Goal: Information Seeking & Learning: Learn about a topic

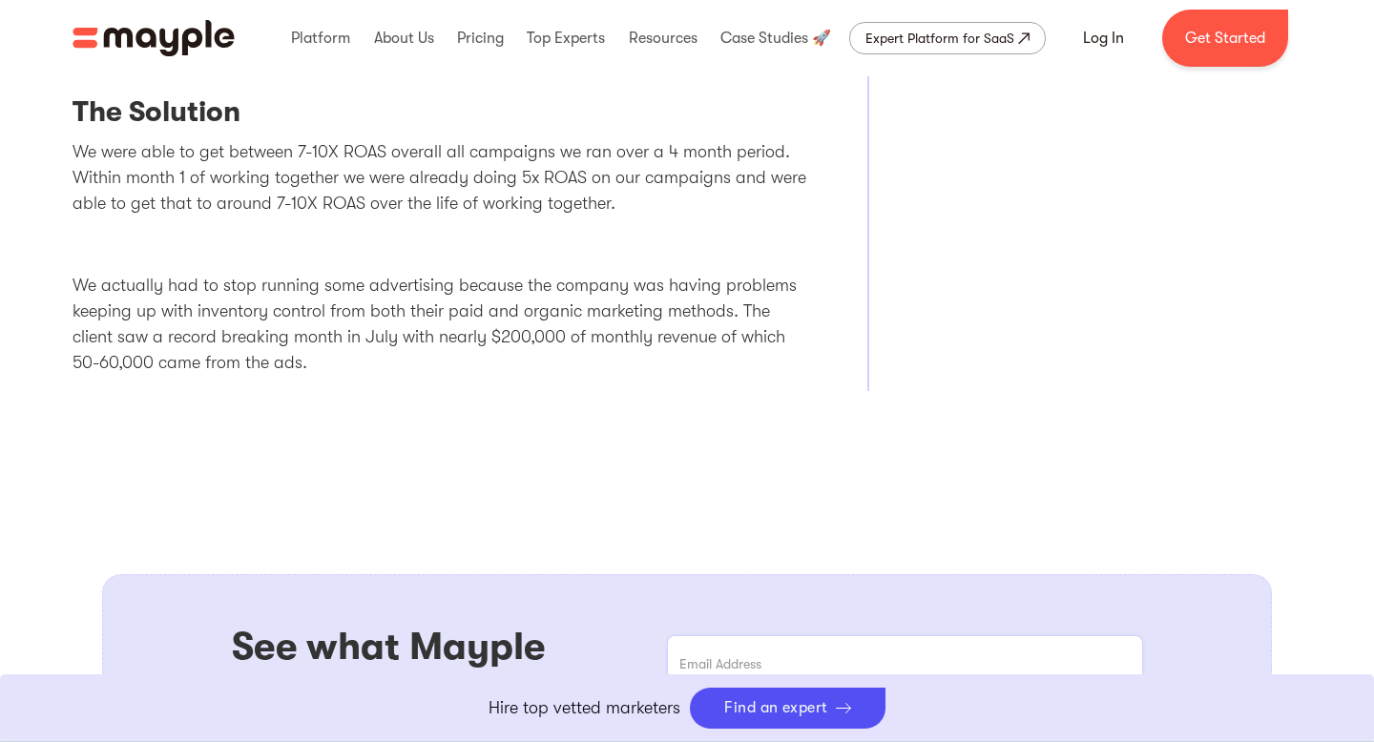
scroll to position [1555, 0]
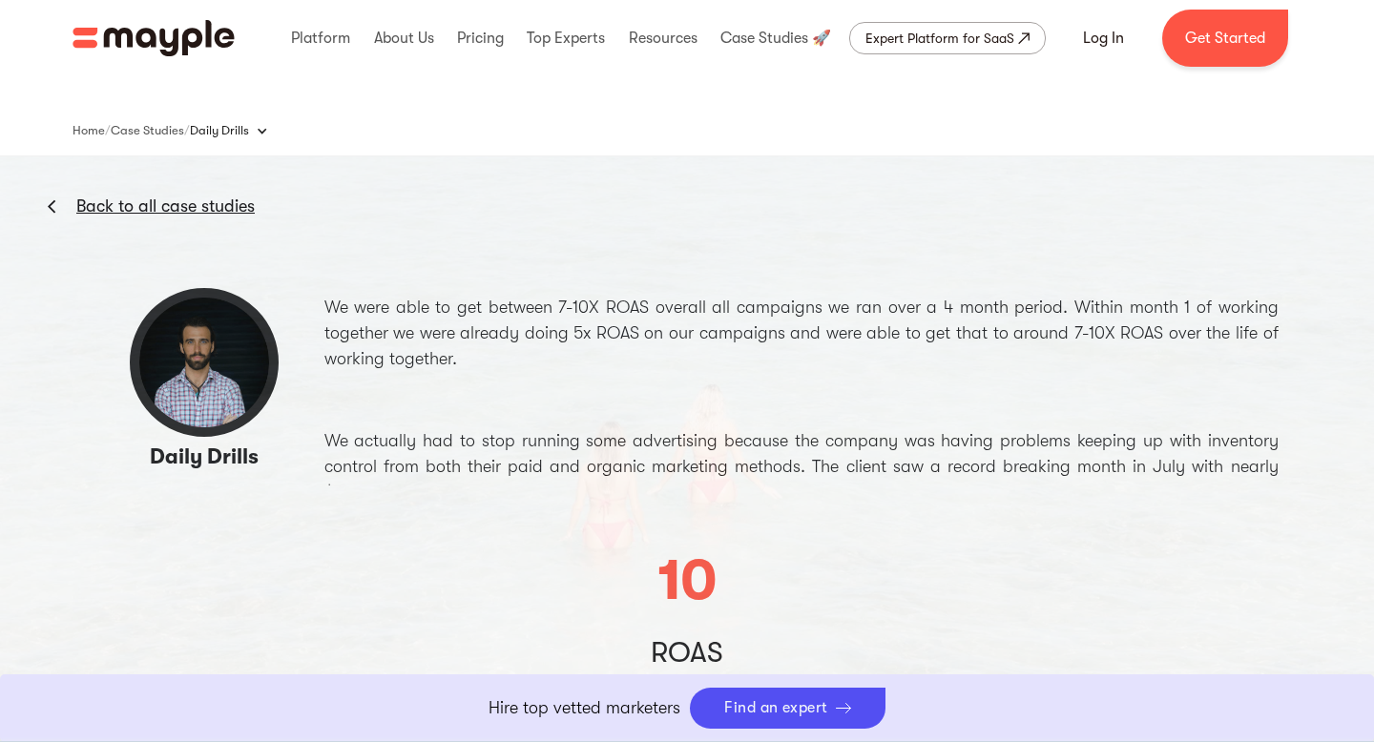
scroll to position [0, 0]
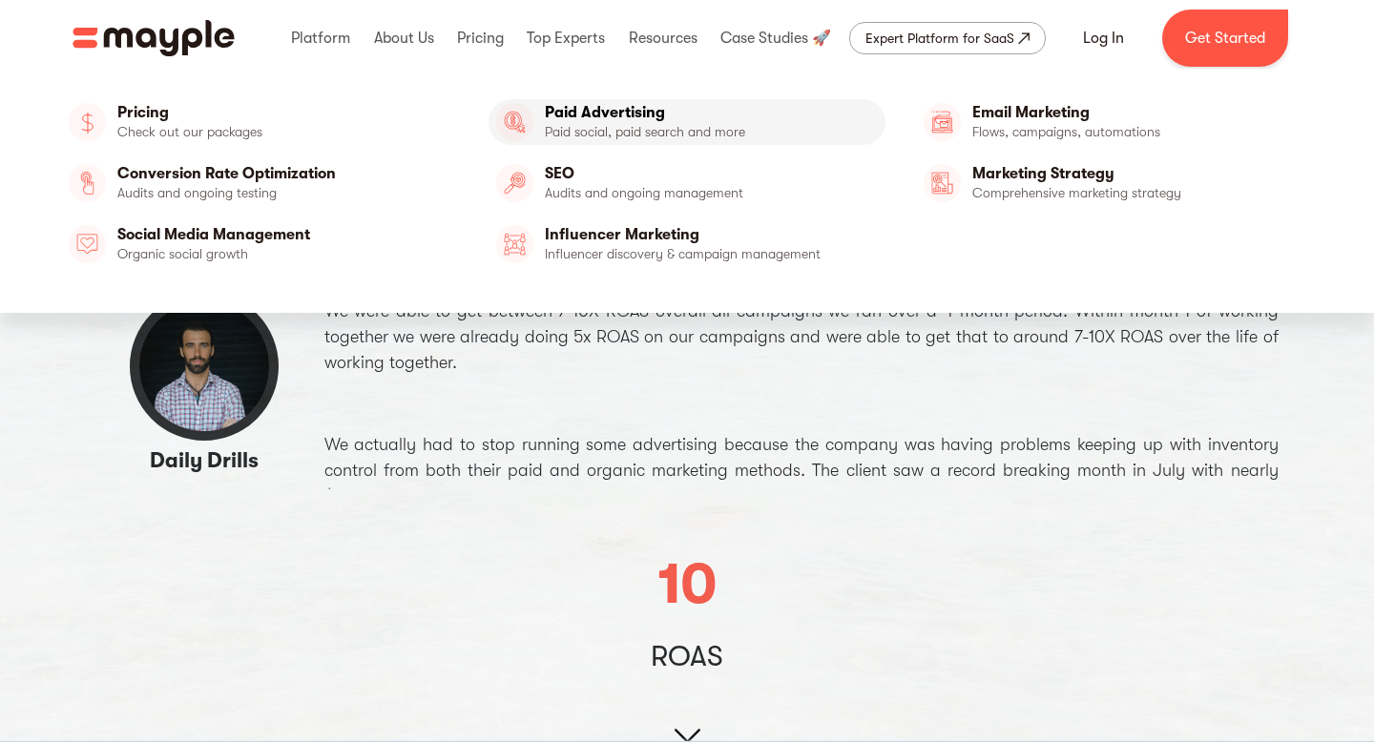
click at [585, 130] on link "Paid Advertising" at bounding box center [687, 122] width 398 height 46
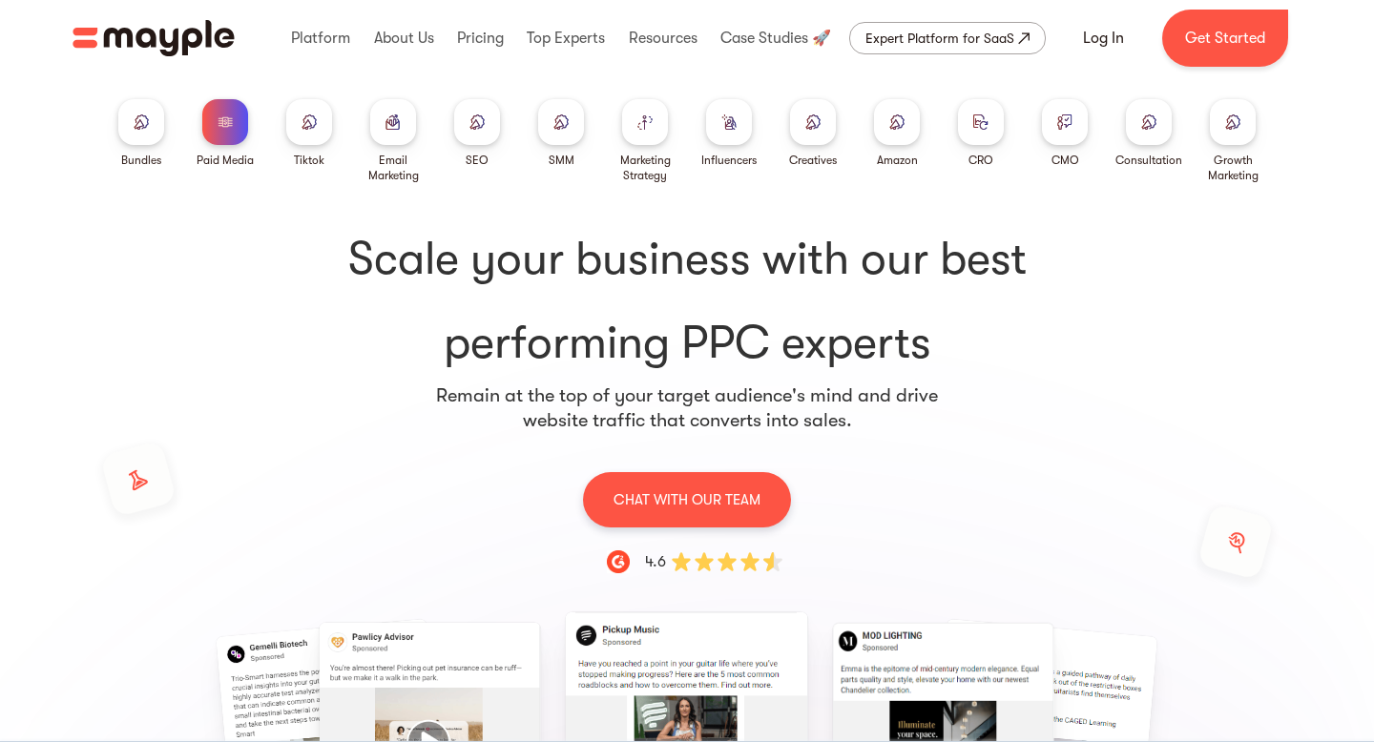
click at [134, 132] on div at bounding box center [141, 122] width 46 height 46
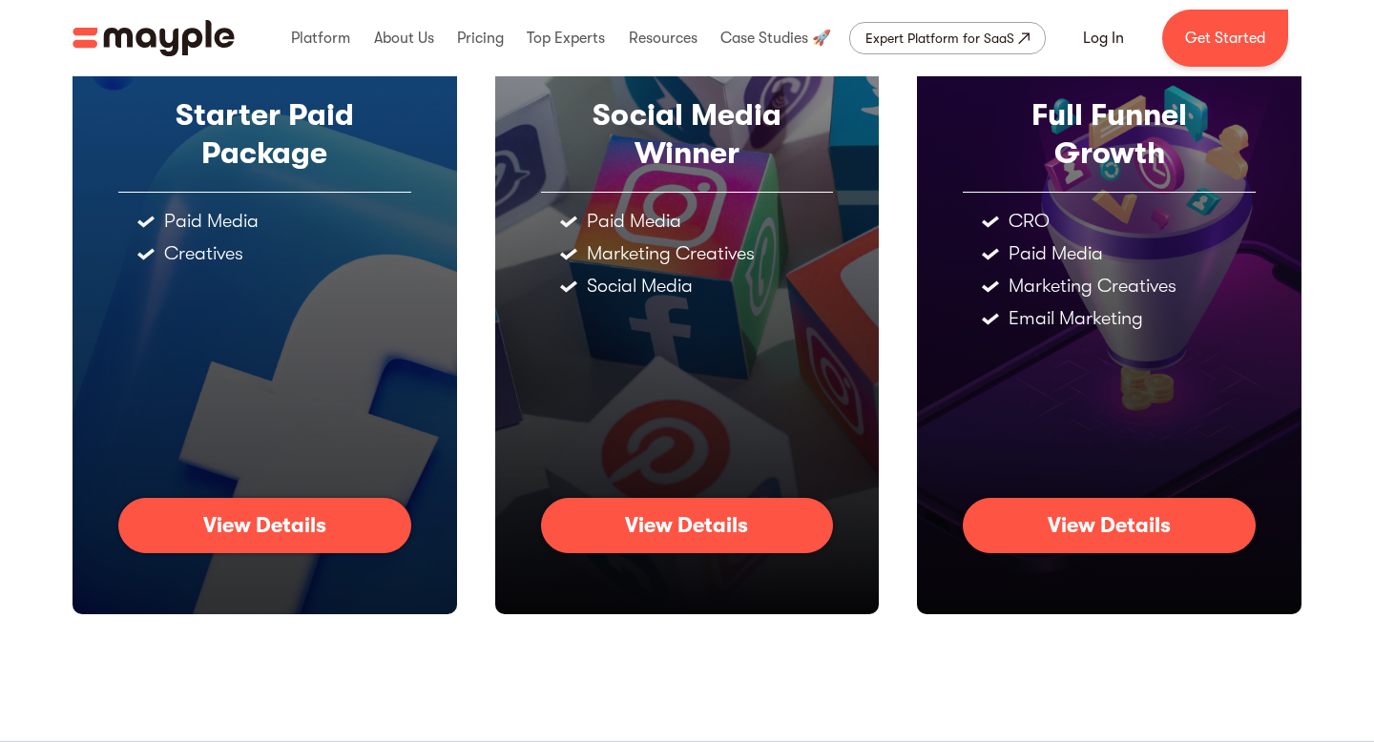
scroll to position [274, 0]
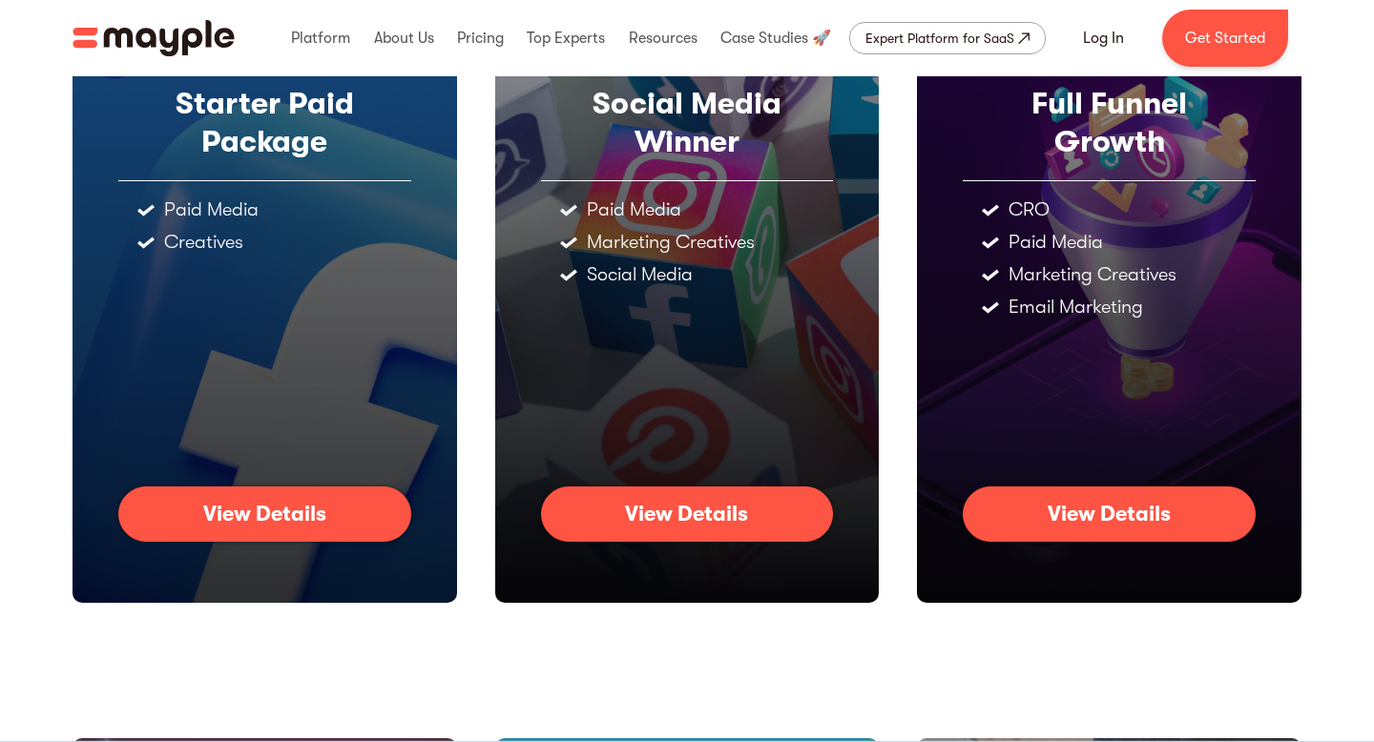
click at [339, 525] on link "View Details" at bounding box center [264, 513] width 293 height 55
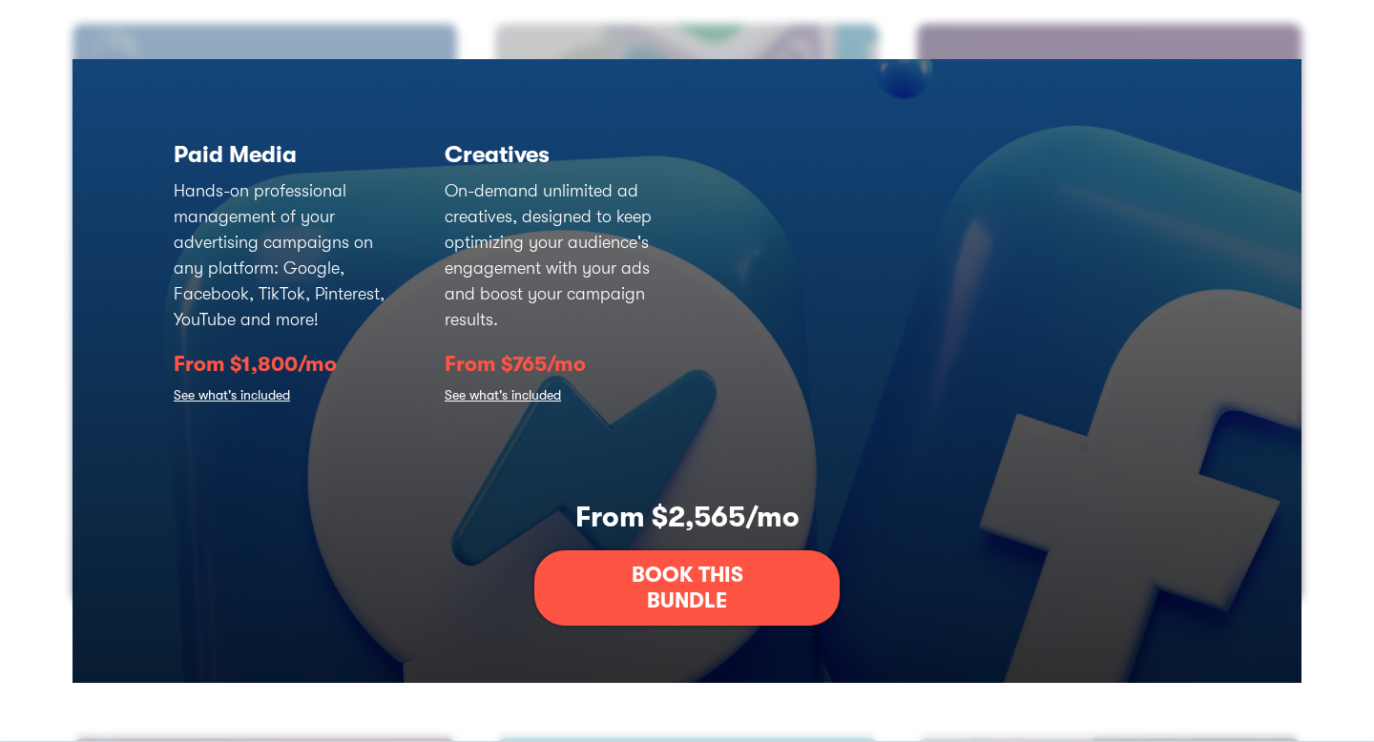
scroll to position [0, 0]
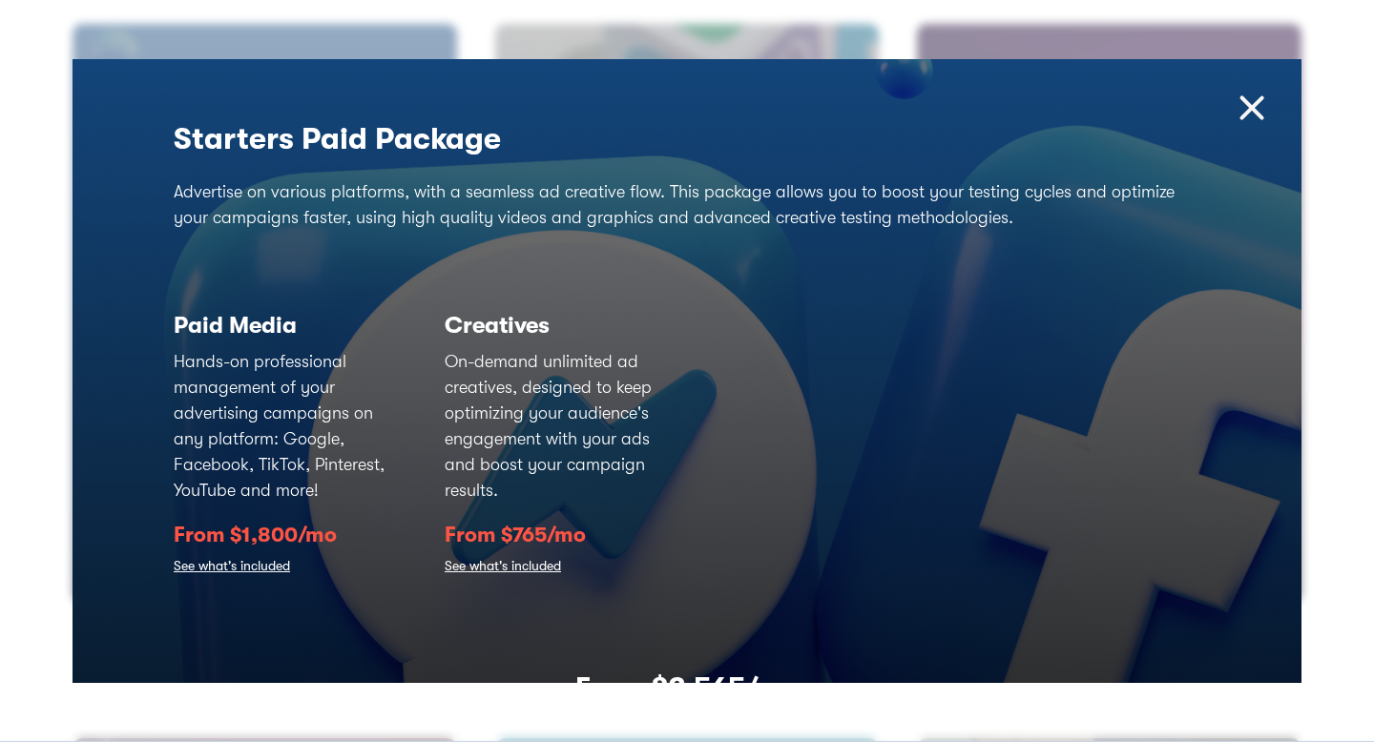
click at [1253, 112] on img at bounding box center [1251, 108] width 41 height 41
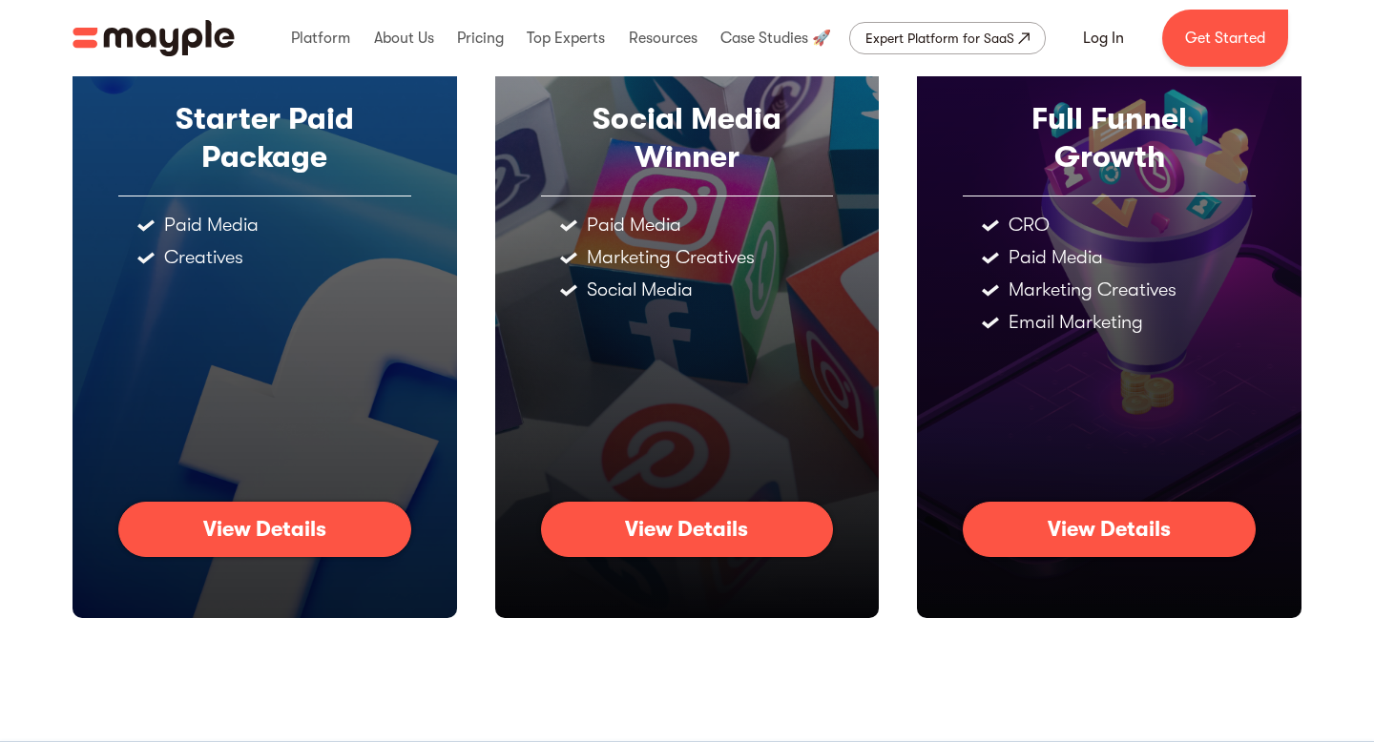
scroll to position [256, 0]
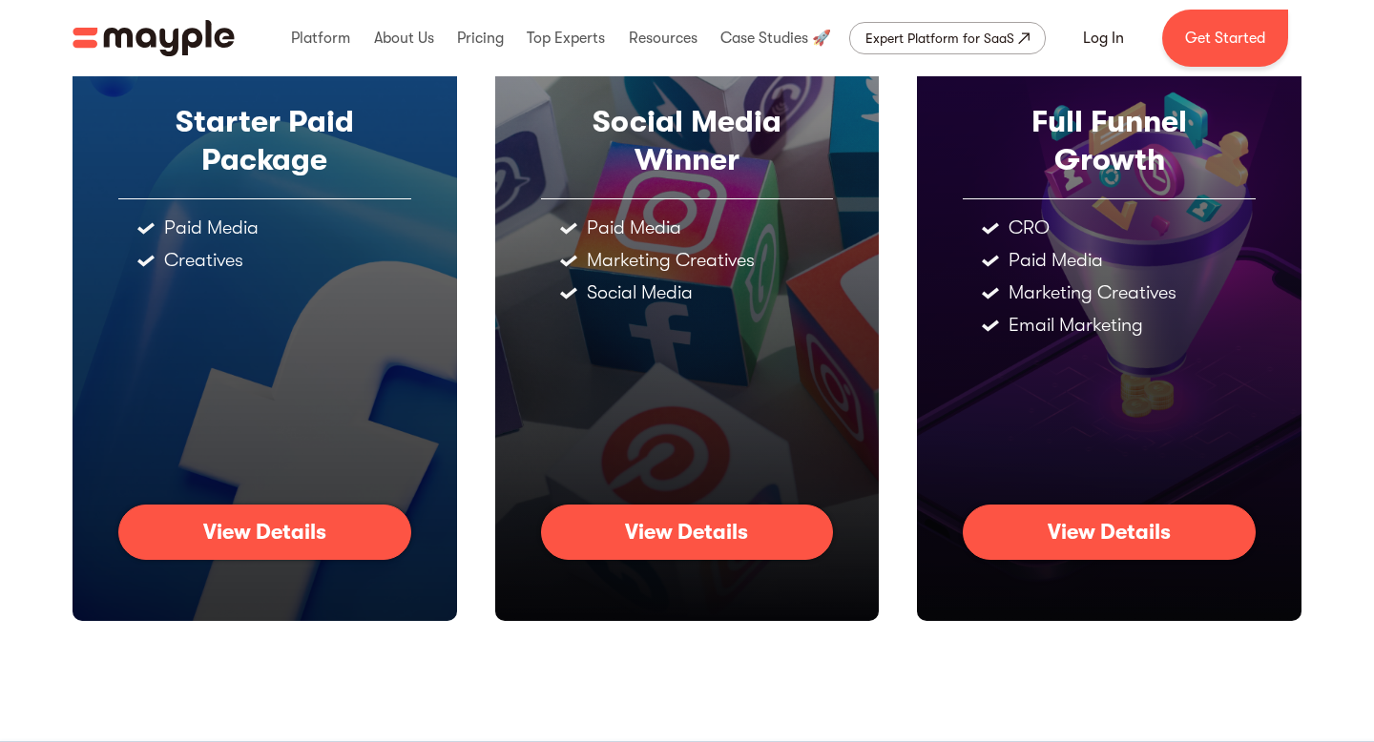
click at [1066, 539] on div "View Details" at bounding box center [1108, 532] width 123 height 25
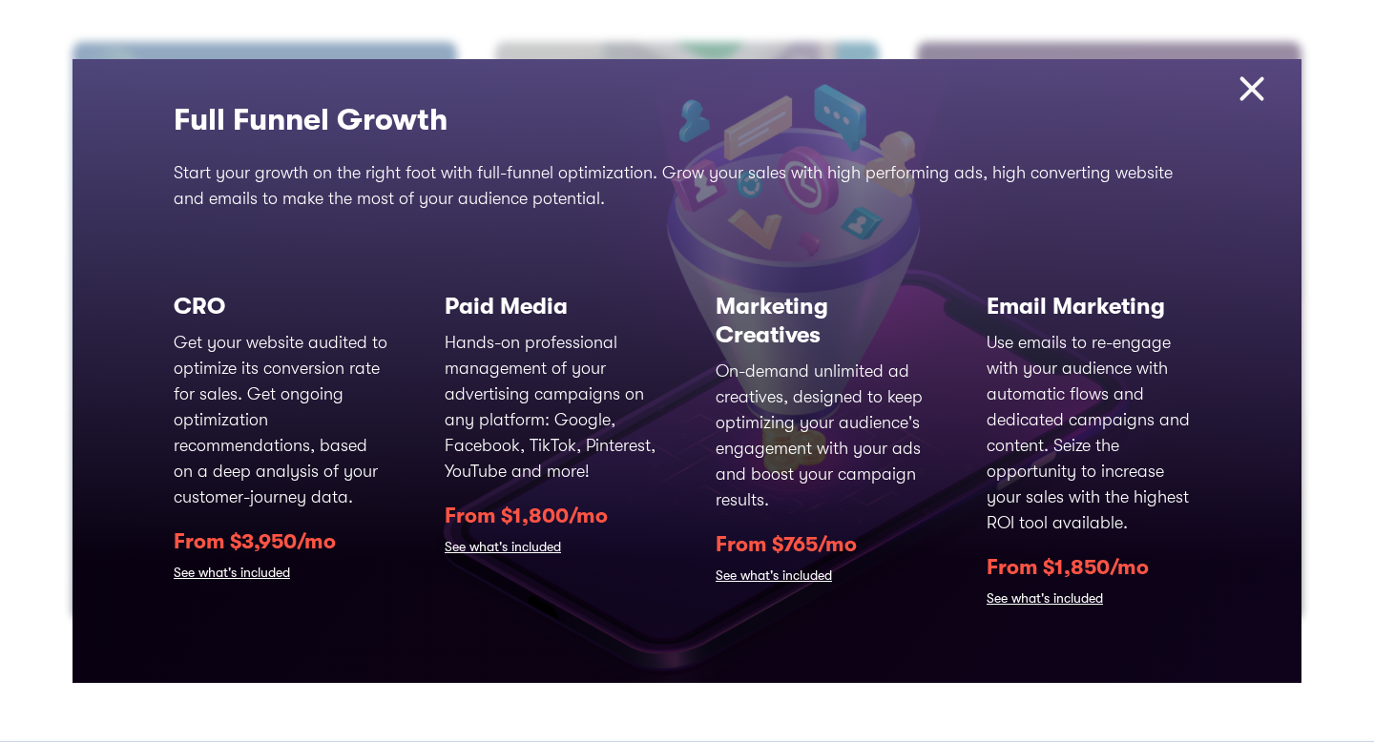
scroll to position [0, 0]
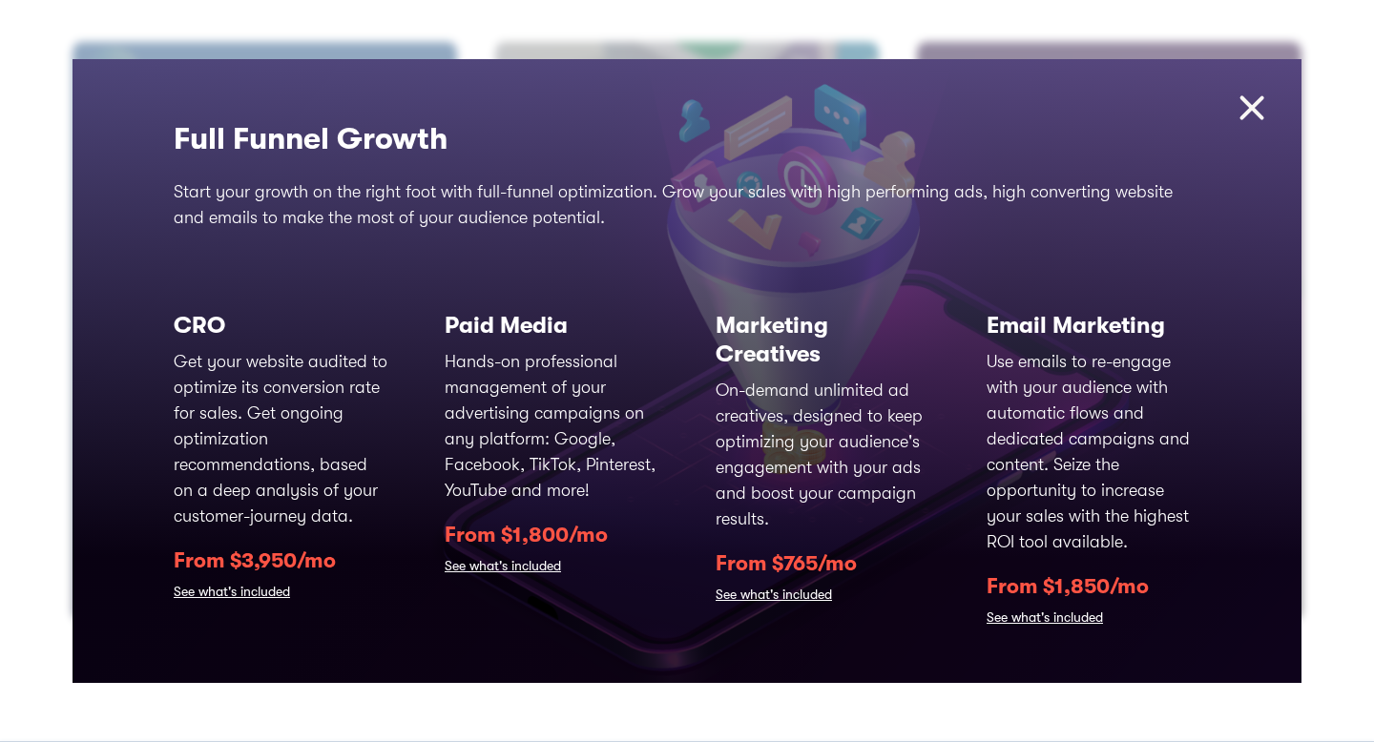
click at [1256, 108] on img at bounding box center [1251, 108] width 41 height 41
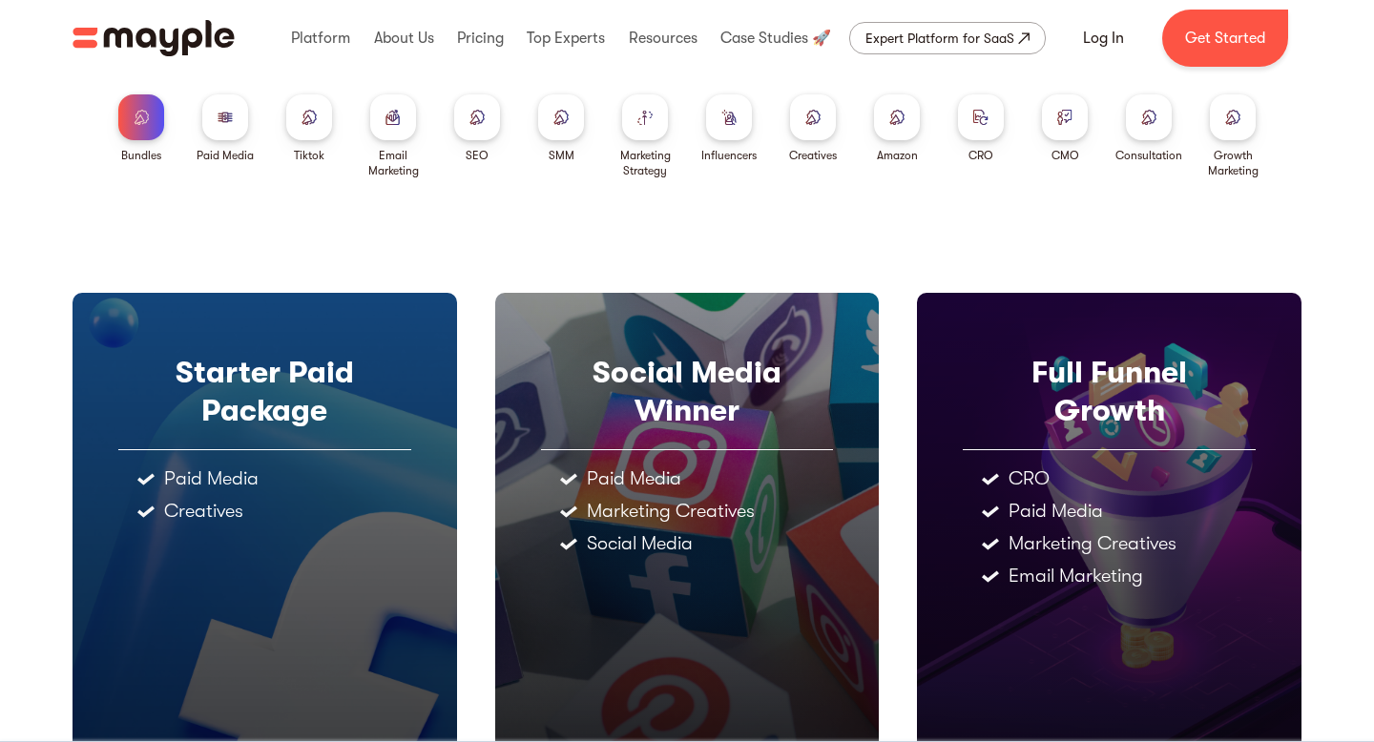
scroll to position [7, 0]
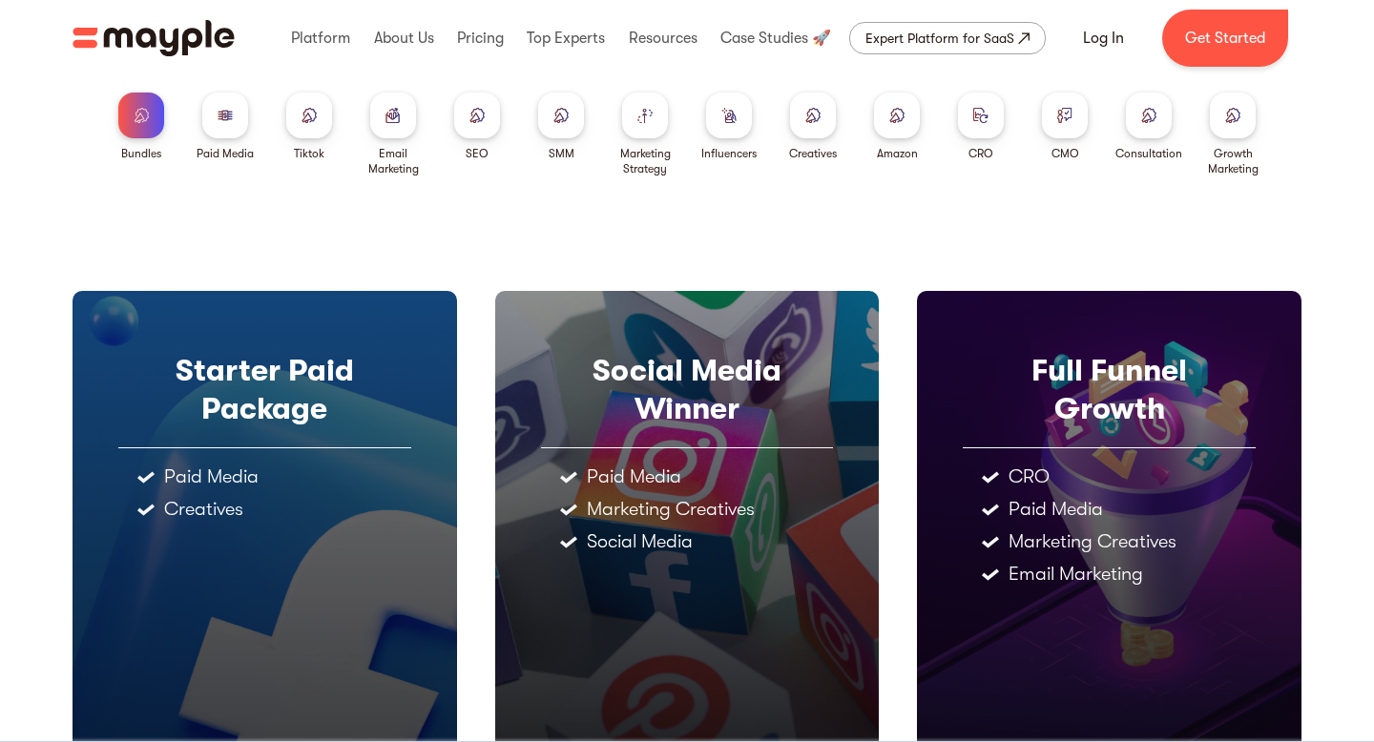
click at [291, 123] on div at bounding box center [309, 116] width 46 height 46
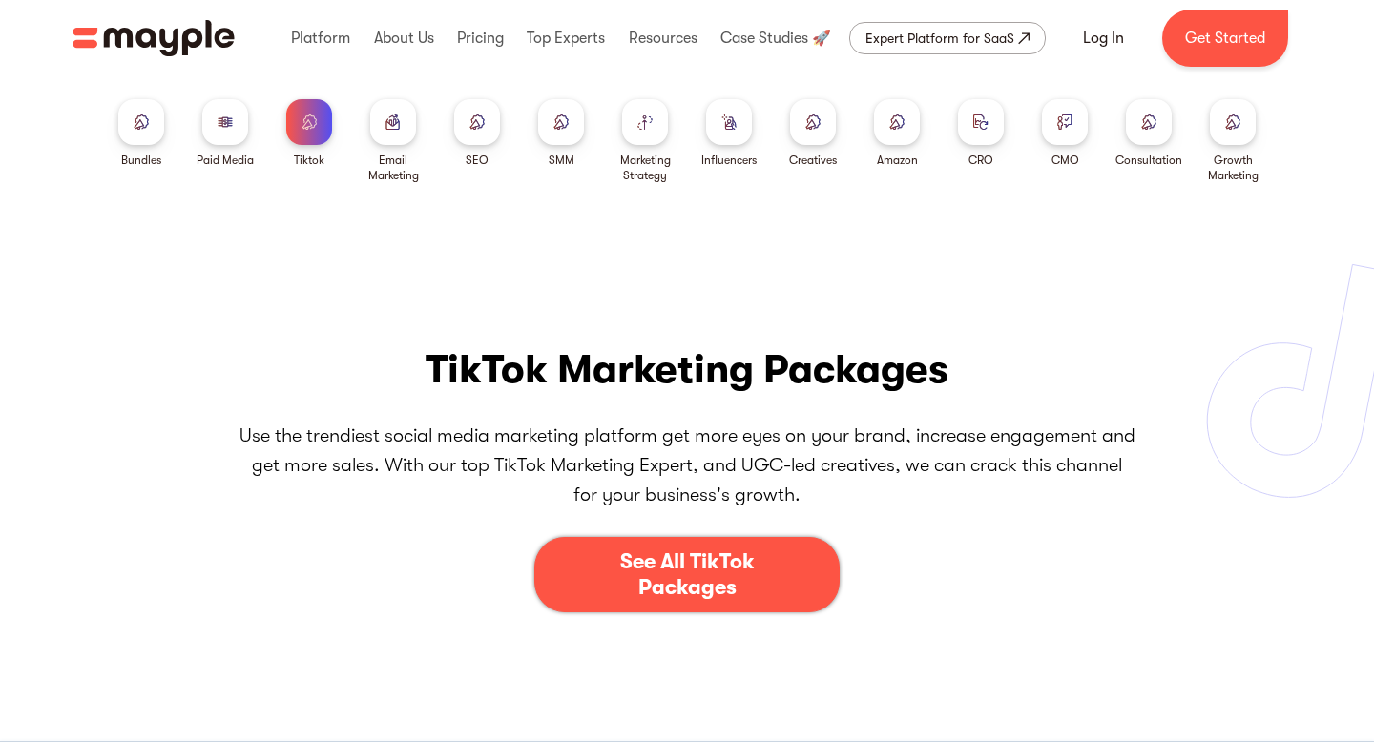
click at [670, 605] on link "See All TikTok Packages" at bounding box center [686, 574] width 305 height 75
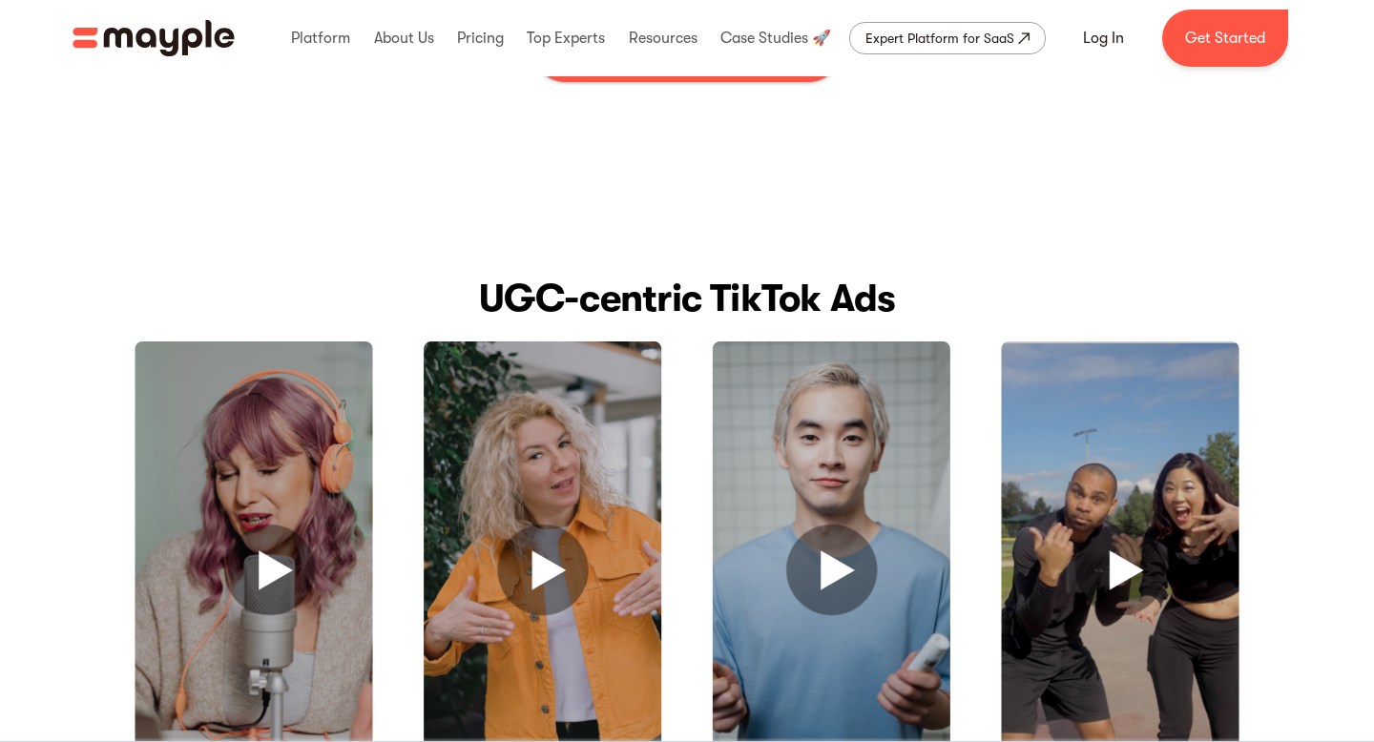
scroll to position [48, 0]
